Goal: Information Seeking & Learning: Check status

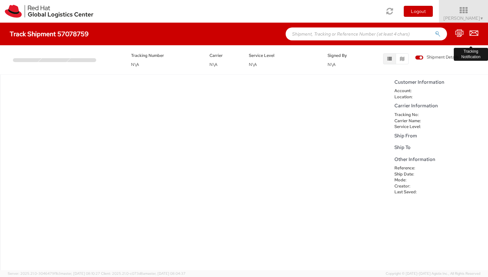
click at [472, 33] on icon at bounding box center [474, 33] width 9 height 8
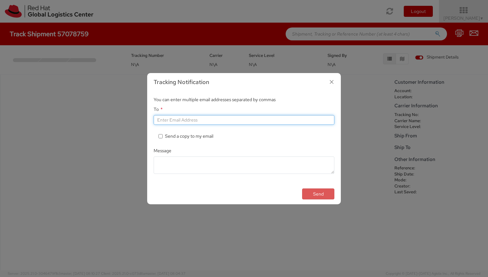
click at [235, 123] on input "To *" at bounding box center [244, 120] width 181 height 10
type input "[EMAIL_ADDRESS][DOMAIN_NAME]"
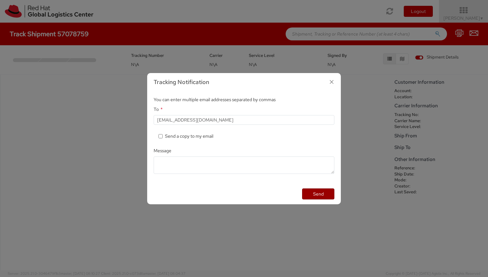
click at [328, 191] on button "Send" at bounding box center [318, 193] width 32 height 11
click at [318, 194] on button "Send" at bounding box center [318, 193] width 32 height 11
click at [334, 81] on icon "button" at bounding box center [331, 81] width 9 height 9
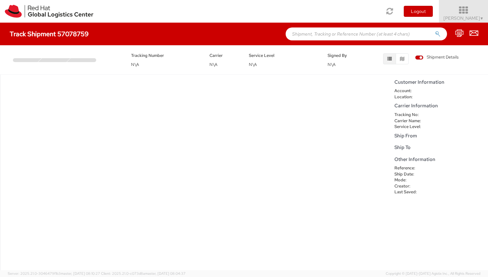
click at [468, 16] on span "[PERSON_NAME] ▼" at bounding box center [464, 18] width 40 height 6
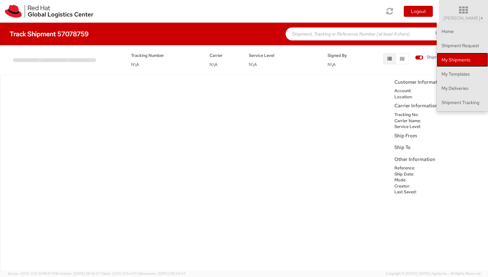
click at [465, 64] on link "My Shipments" at bounding box center [462, 60] width 51 height 14
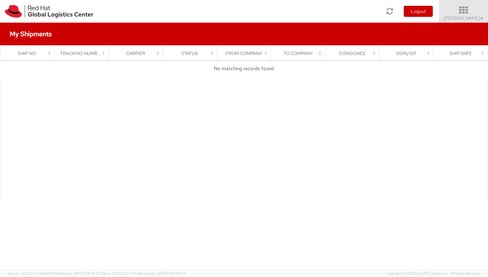
click at [475, 14] on icon at bounding box center [464, 10] width 57 height 9
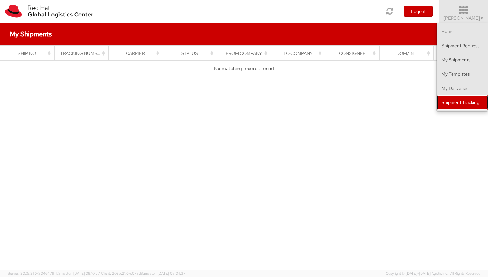
click at [466, 99] on link "Shipment Tracking" at bounding box center [462, 102] width 51 height 14
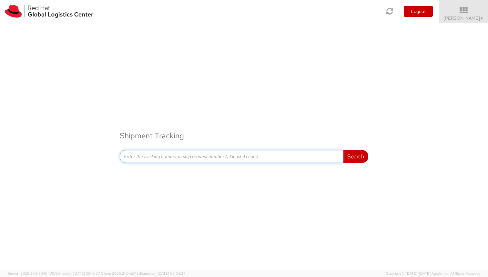
click at [210, 156] on input at bounding box center [232, 156] width 224 height 13
paste input "394069804712"
type input "394069804712"
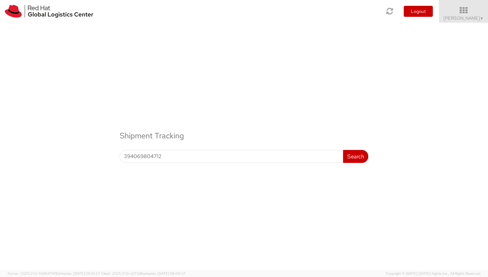
click at [363, 170] on div "Shipment Tracking 394069804712 Search Refine By Ship From Date To" at bounding box center [244, 97] width 488 height 148
click at [357, 158] on button "Search" at bounding box center [355, 156] width 25 height 13
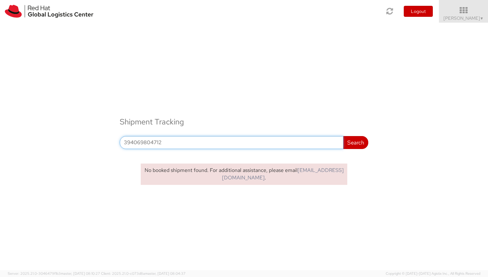
click at [196, 144] on input "394069804712" at bounding box center [232, 142] width 224 height 13
paste input "57078759"
type input "57078759"
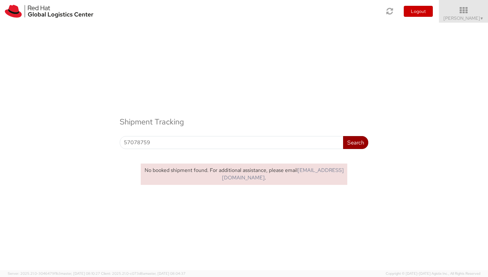
click at [354, 148] on button "Search" at bounding box center [355, 142] width 25 height 13
